Goal: Task Accomplishment & Management: Manage account settings

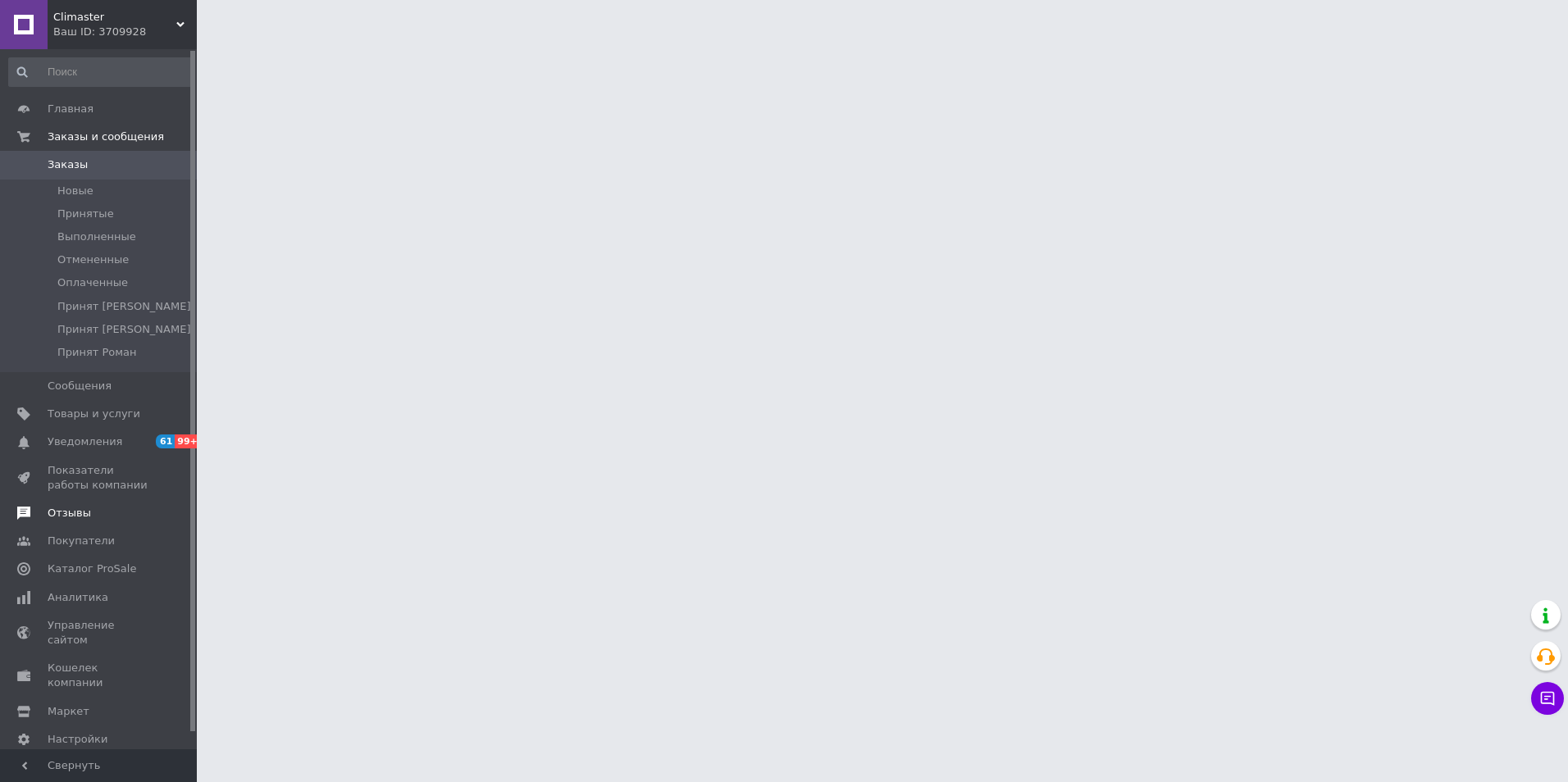
click at [66, 513] on span "Отзывы" at bounding box center [69, 513] width 43 height 15
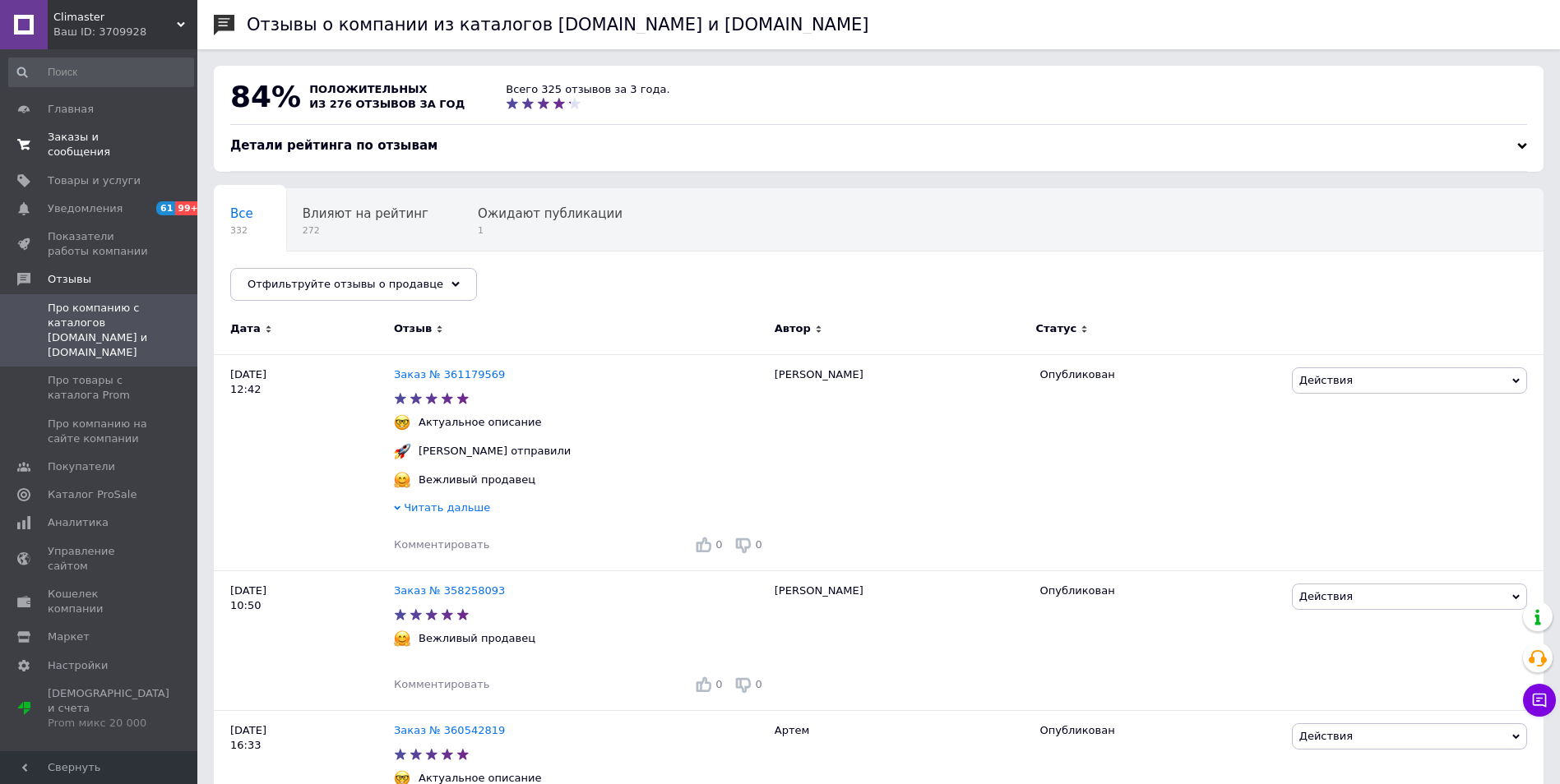
click at [88, 145] on span "Заказы и сообщения" at bounding box center [100, 145] width 104 height 29
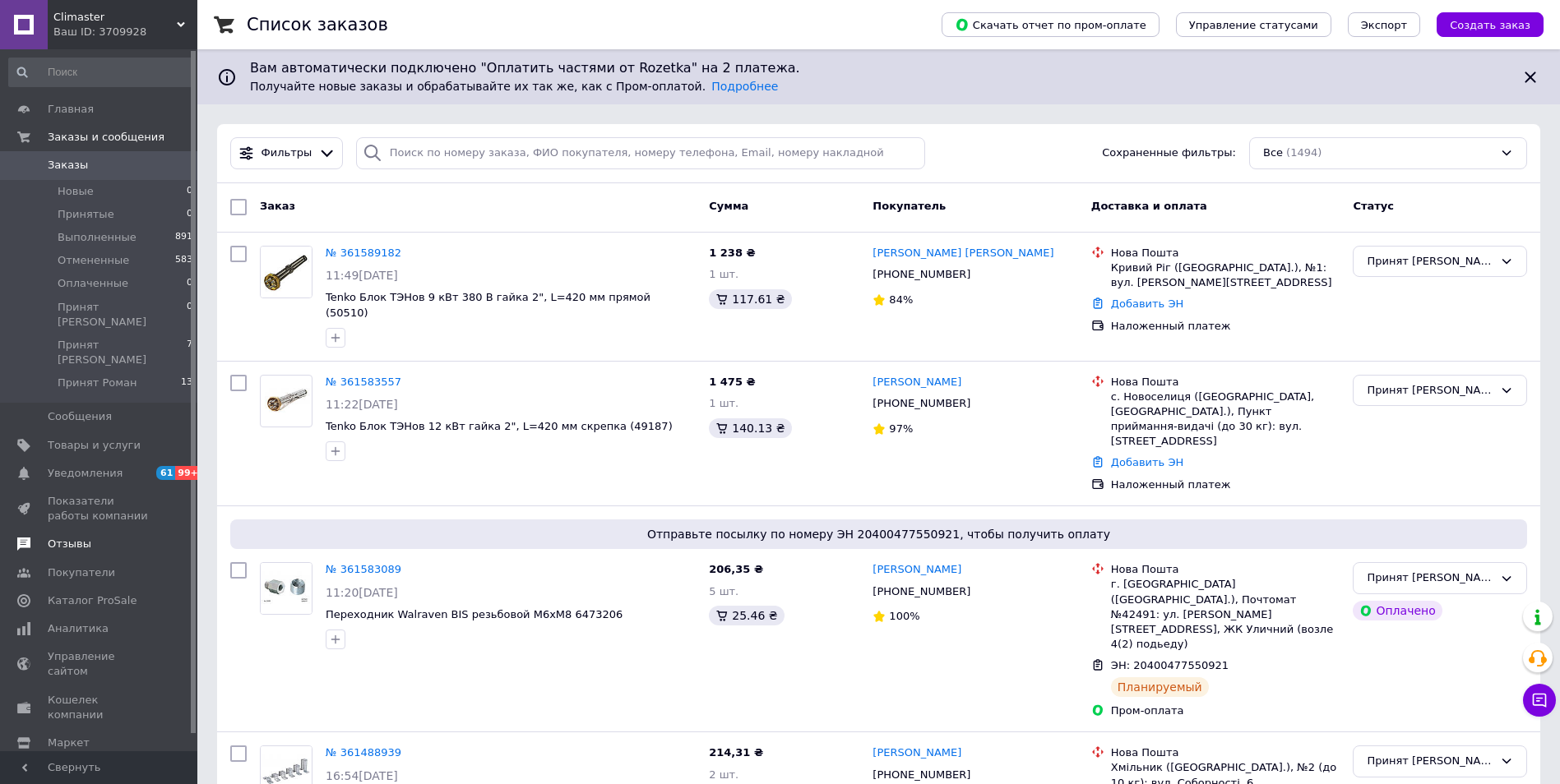
click at [64, 537] on span "Отзывы" at bounding box center [69, 544] width 43 height 15
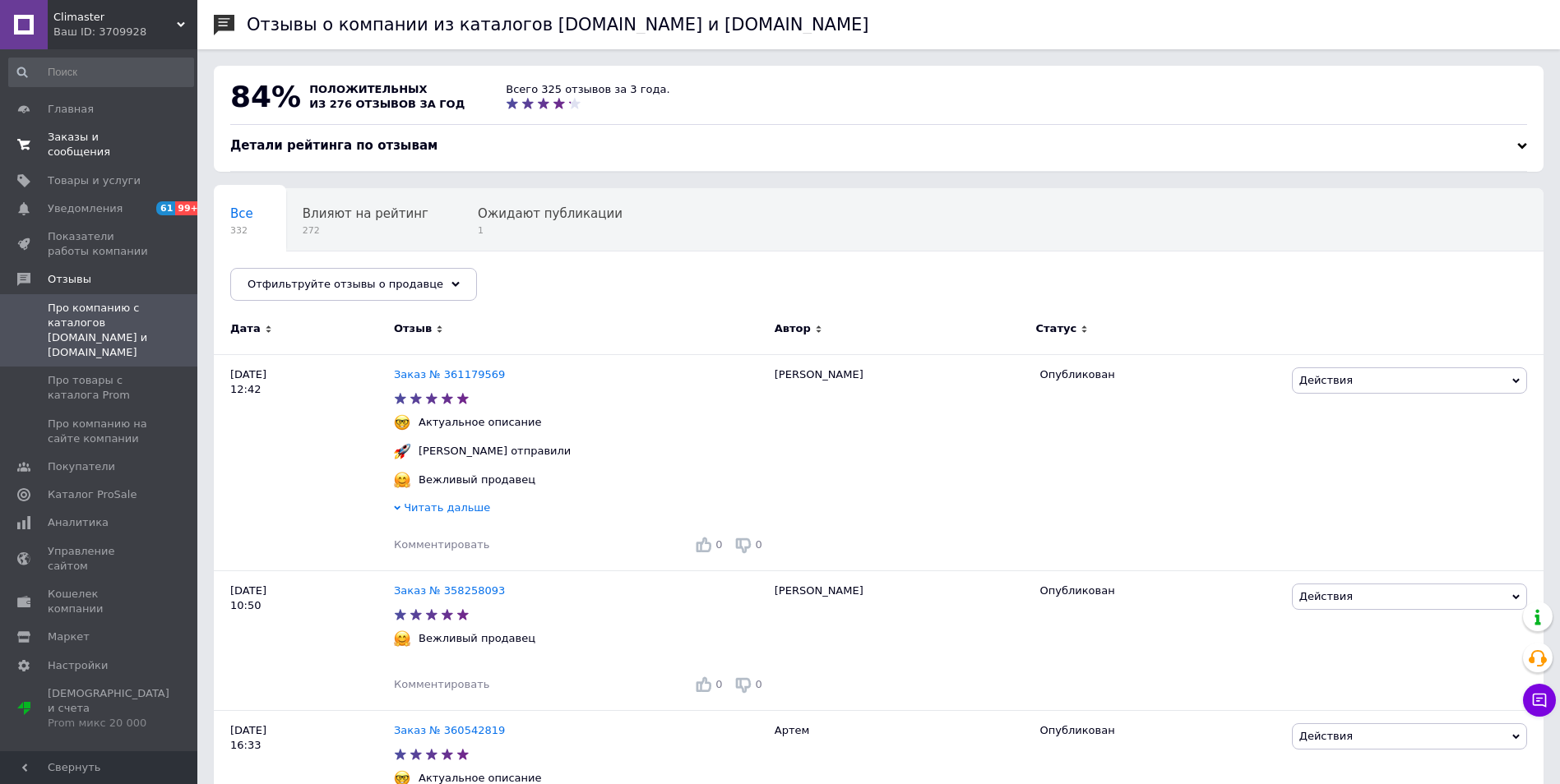
click at [90, 134] on span "Заказы и сообщения" at bounding box center [100, 145] width 104 height 29
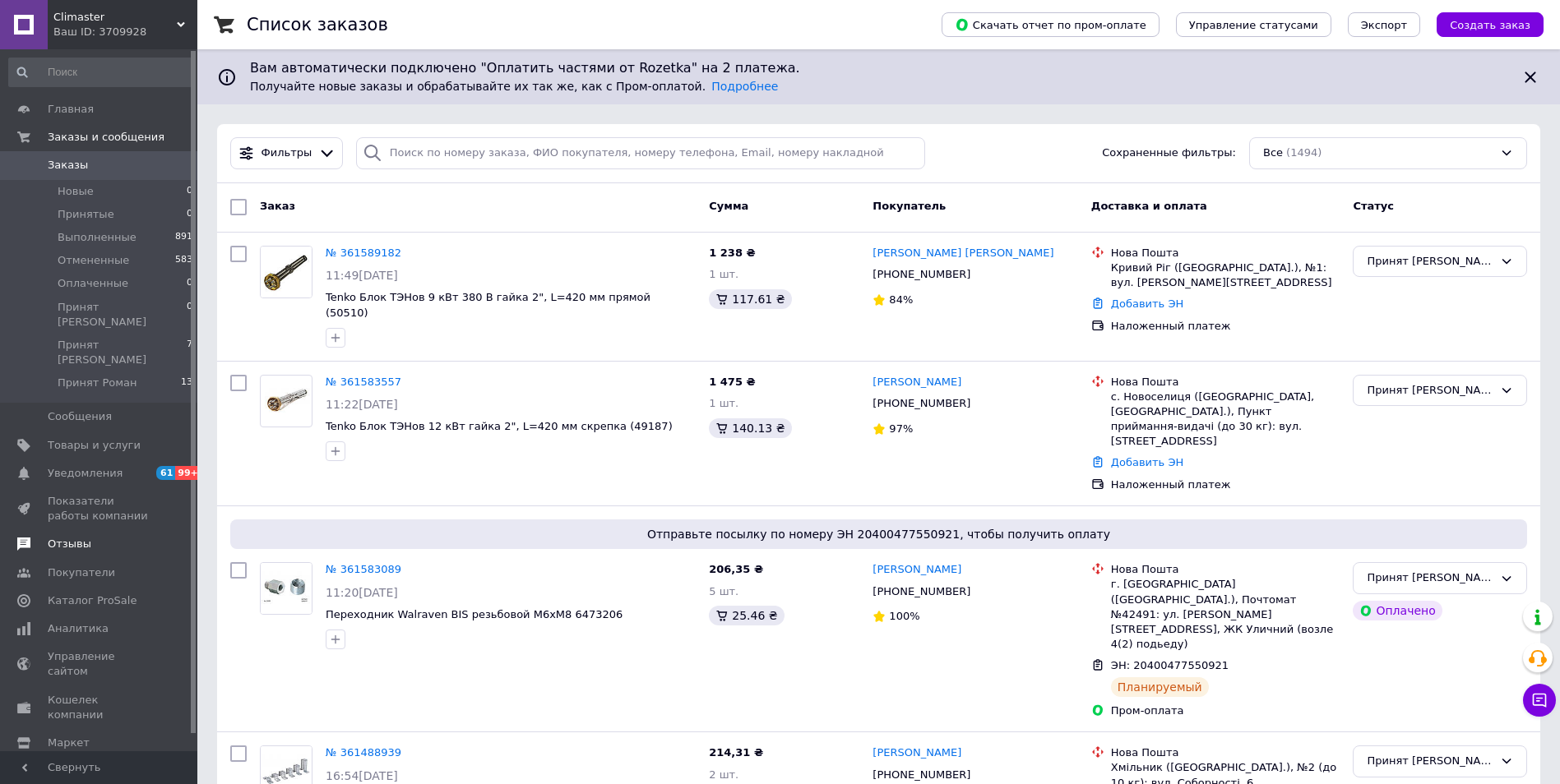
click at [73, 537] on span "Отзывы" at bounding box center [69, 544] width 43 height 15
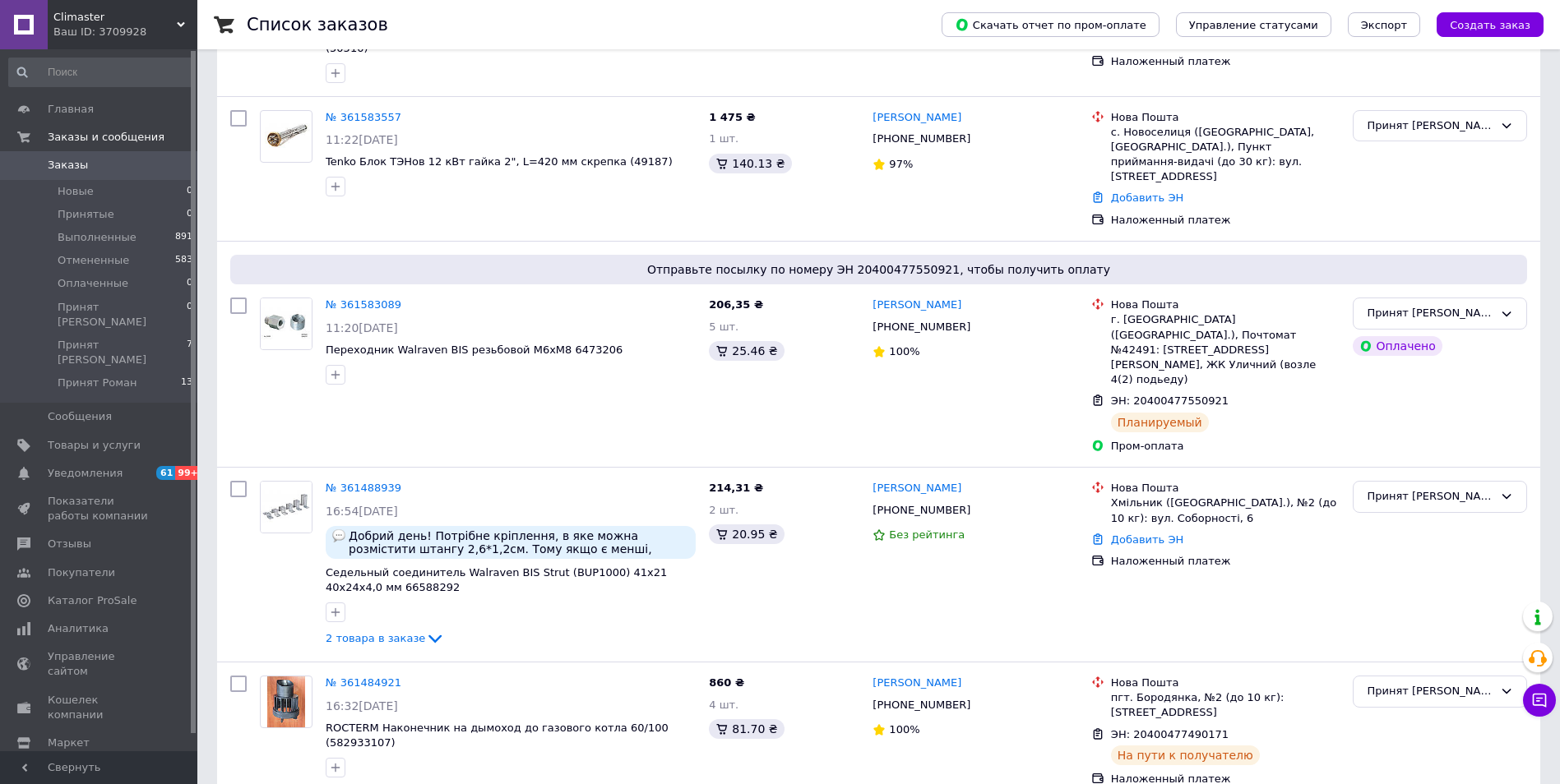
scroll to position [329, 0]
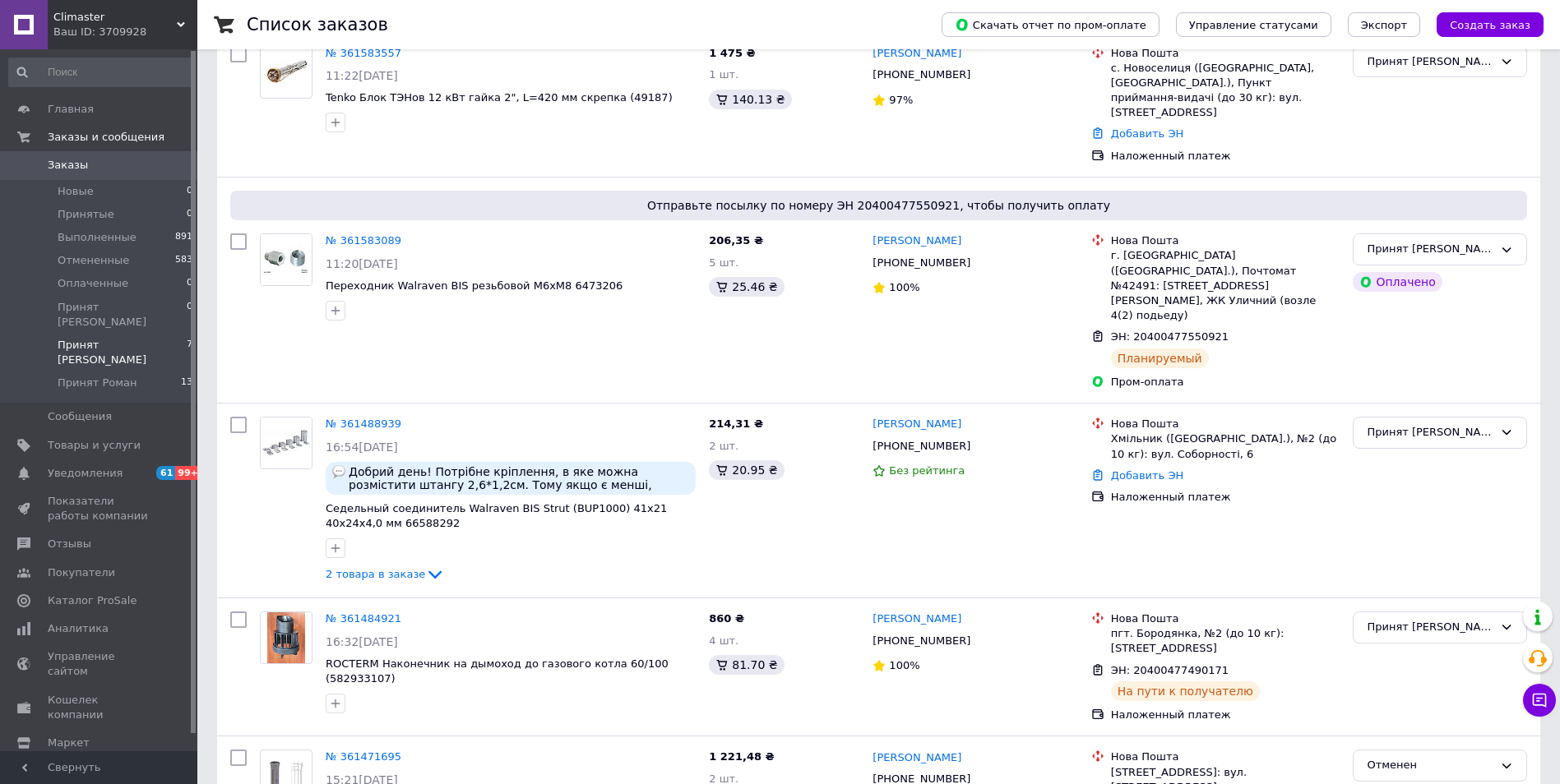
click at [119, 337] on span "Принят [PERSON_NAME]" at bounding box center [121, 352] width 129 height 29
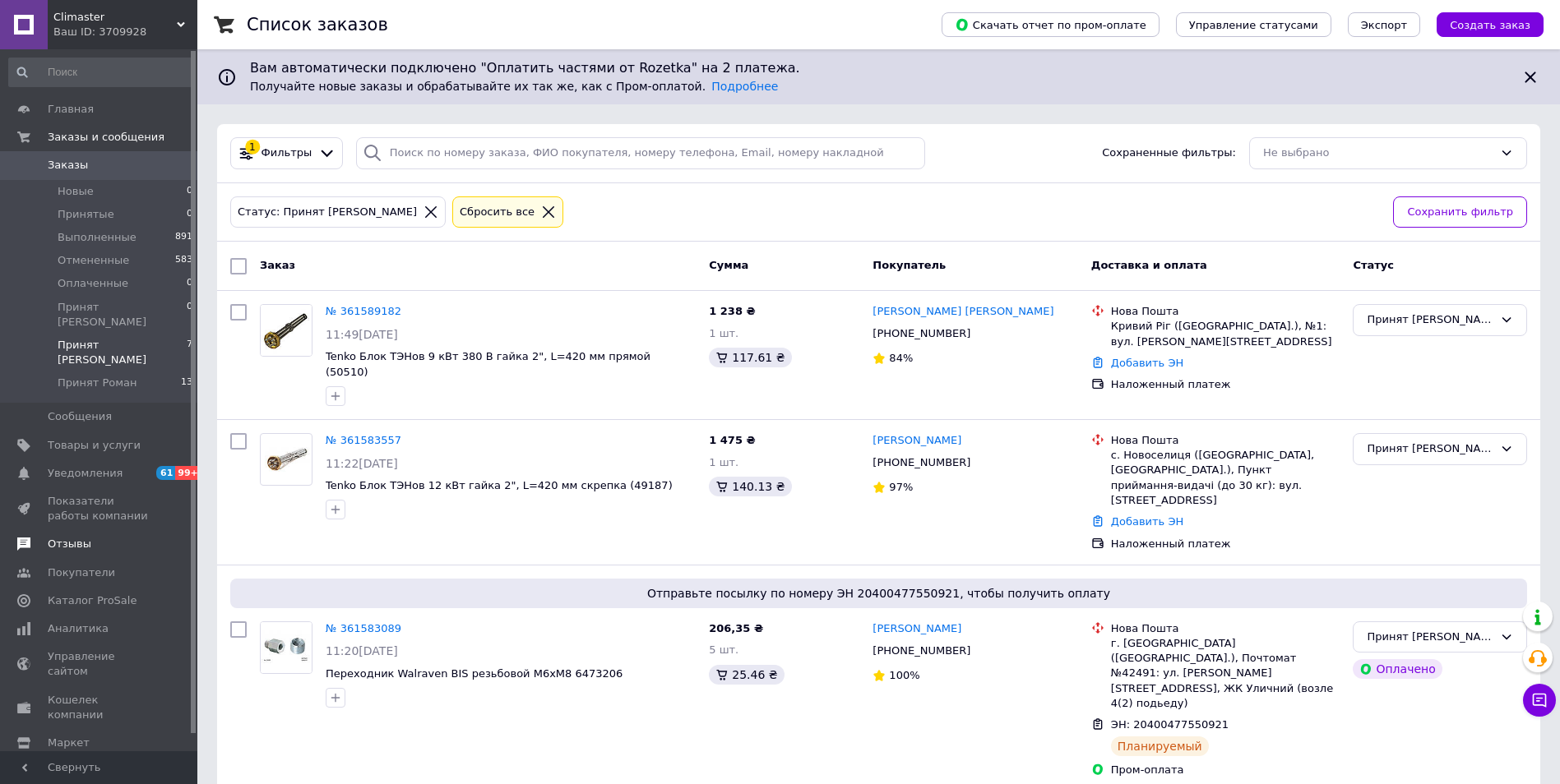
click at [67, 537] on span "Отзывы" at bounding box center [69, 544] width 43 height 15
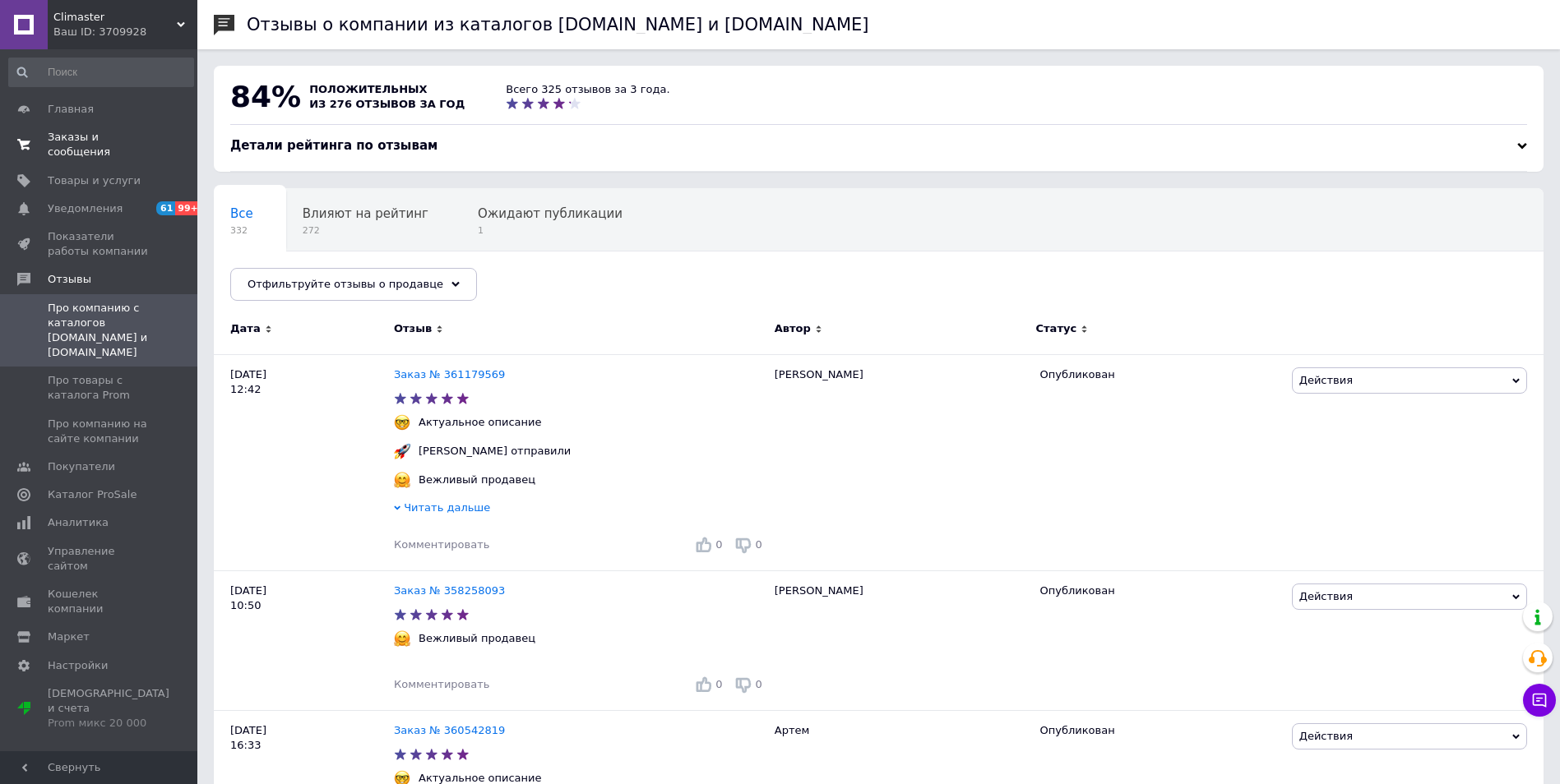
click at [88, 134] on span "Заказы и сообщения" at bounding box center [100, 145] width 104 height 29
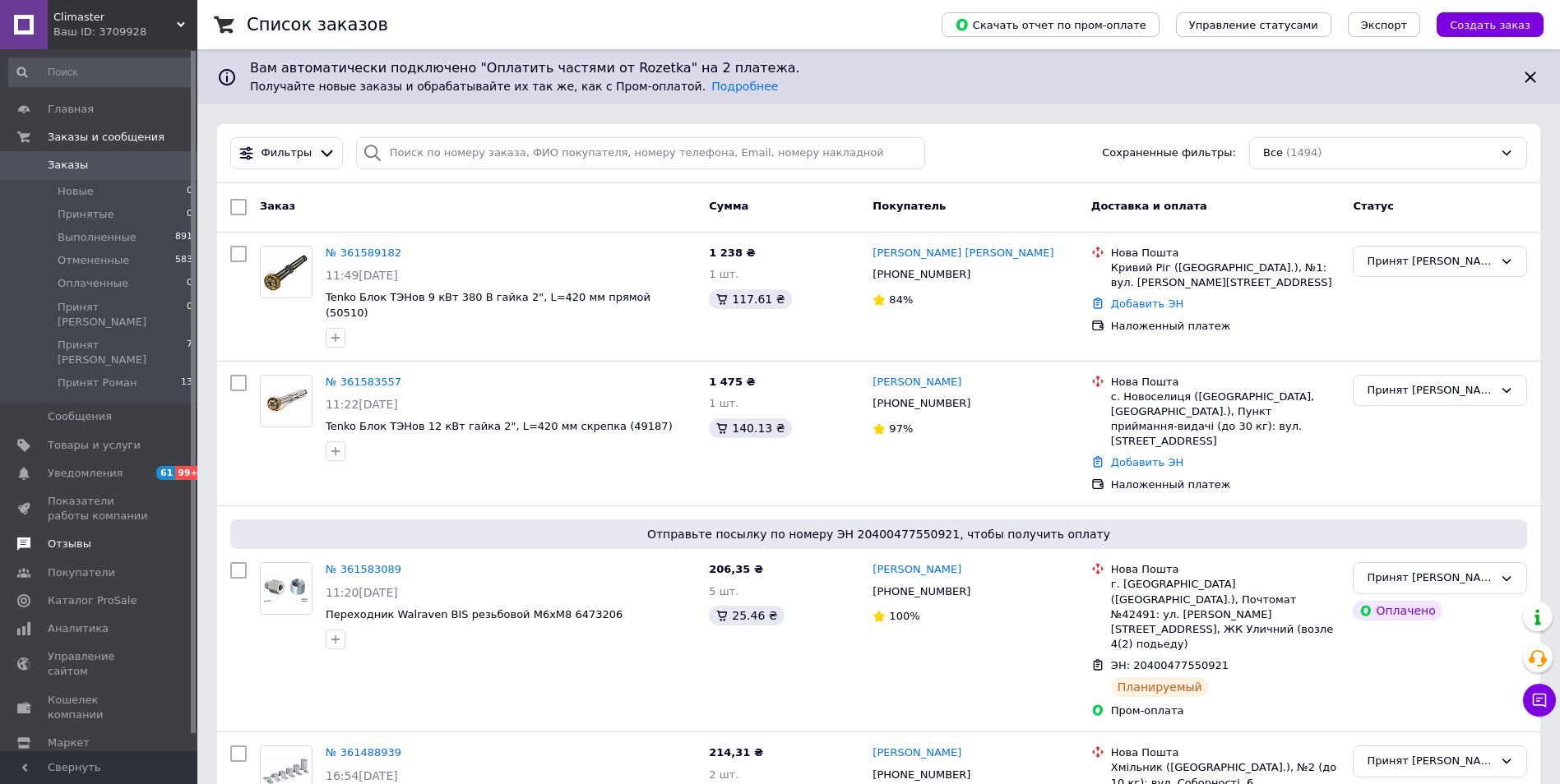
click at [65, 537] on span "Отзывы" at bounding box center [69, 544] width 43 height 15
